Goal: Transaction & Acquisition: Purchase product/service

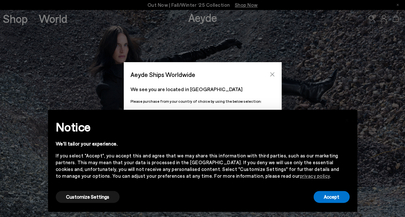
click at [272, 75] on icon "Close" at bounding box center [272, 74] width 5 height 5
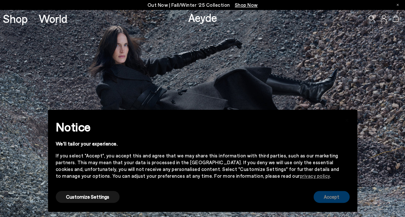
click at [329, 202] on button "Accept" at bounding box center [332, 197] width 36 height 12
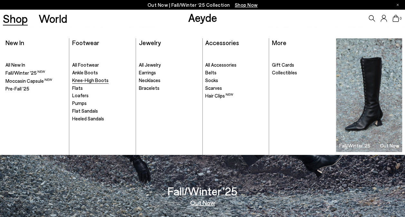
click at [84, 82] on span "Knee-High Boots" at bounding box center [90, 80] width 36 height 6
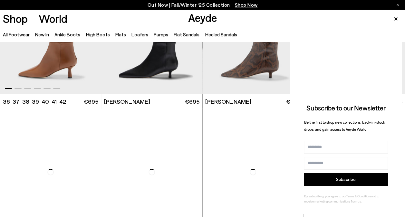
scroll to position [645, 0]
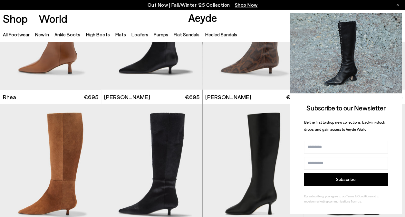
click at [397, 17] on icon at bounding box center [396, 19] width 8 height 8
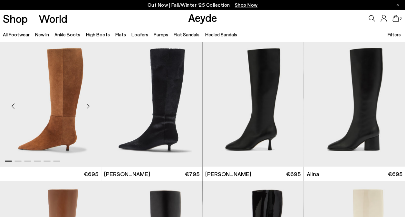
scroll to position [742, 0]
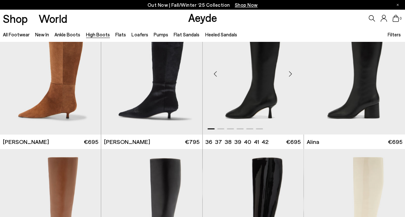
click at [289, 70] on div "Next slide" at bounding box center [290, 73] width 19 height 19
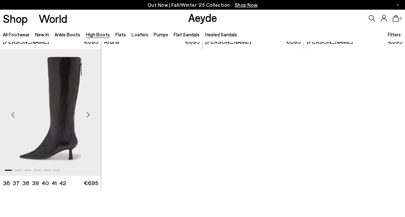
scroll to position [1419, 0]
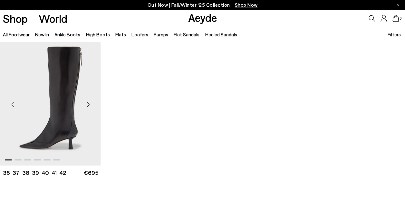
click at [88, 107] on div "Next slide" at bounding box center [87, 104] width 19 height 19
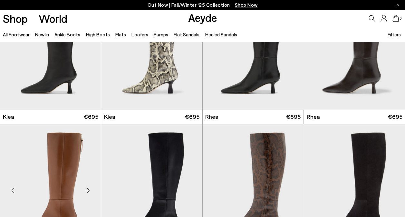
scroll to position [419, 0]
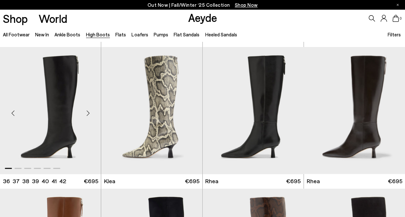
click at [90, 112] on div "Next slide" at bounding box center [87, 113] width 19 height 19
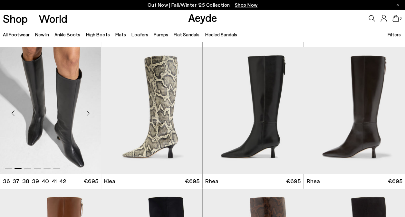
click at [90, 112] on div "Next slide" at bounding box center [87, 113] width 19 height 19
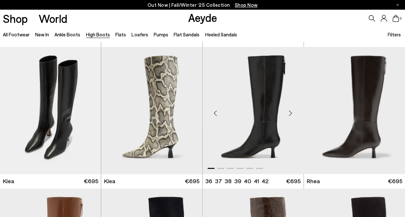
click at [288, 114] on div "Next slide" at bounding box center [290, 113] width 19 height 19
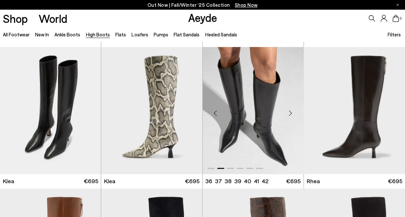
click at [288, 114] on div "Next slide" at bounding box center [290, 113] width 19 height 19
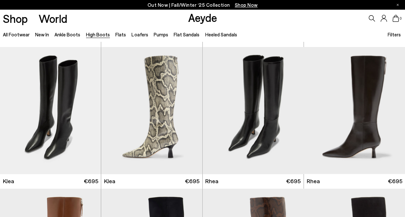
click at [259, 20] on div "Shop World Aeyde 0" at bounding box center [202, 18] width 405 height 17
click at [25, 94] on img "3 / 6" at bounding box center [50, 110] width 101 height 127
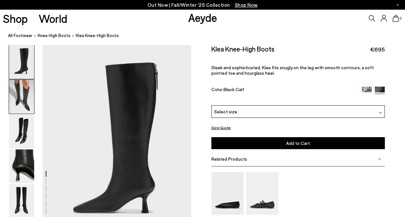
click at [26, 103] on img at bounding box center [21, 97] width 25 height 34
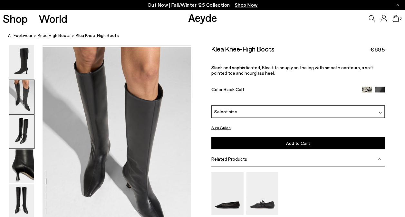
click at [24, 127] on img at bounding box center [21, 132] width 25 height 34
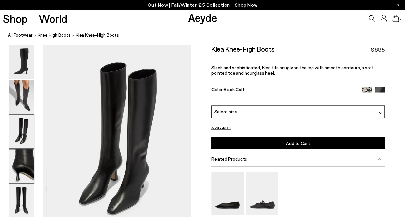
click at [17, 159] on img at bounding box center [21, 167] width 25 height 34
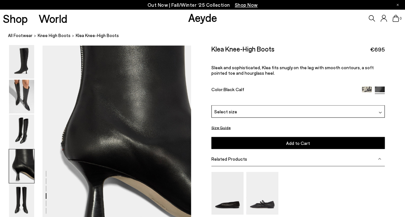
scroll to position [598, 0]
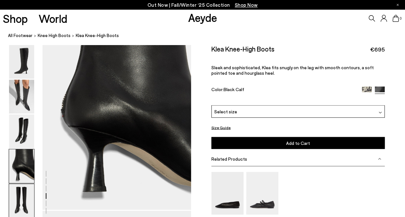
click at [24, 197] on img at bounding box center [21, 201] width 25 height 34
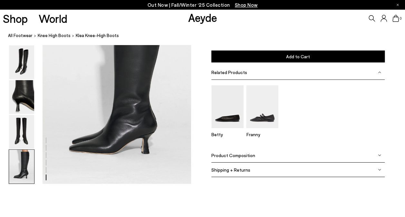
scroll to position [990, 0]
